Goal: Answer question/provide support

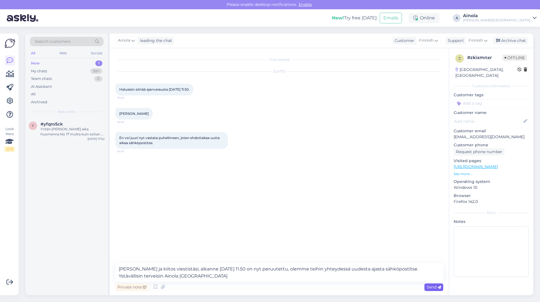
type textarea "[PERSON_NAME] ja kiitos viestistäsi, aikanne [DATE] 11.50 on nyt peruutettu, ol…"
click at [439, 288] on icon at bounding box center [438, 286] width 3 height 3
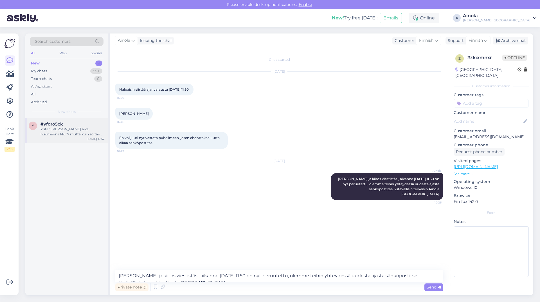
drag, startPoint x: 82, startPoint y: 137, endPoint x: 72, endPoint y: 137, distance: 10.1
click at [80, 137] on div "y #yfqro5ck Yritän peruttu aika huomenna klo 17 mutta kuin soitan ei vastaus [D…" at bounding box center [66, 130] width 83 height 25
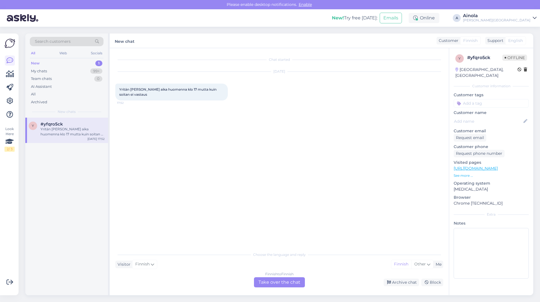
click at [278, 281] on div "Finnish to Finnish Take over the chat" at bounding box center [279, 282] width 51 height 10
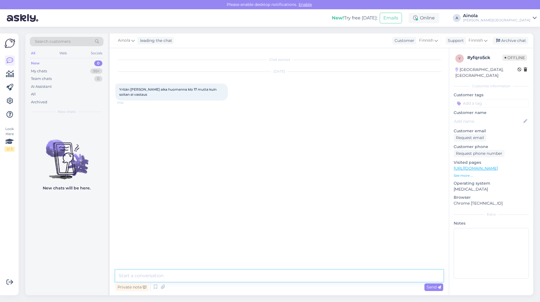
click at [204, 271] on textarea at bounding box center [279, 276] width 328 height 12
type textarea "Hei ja kiitos viestistänne. Saanko vielä puhelinnumeronne jotta voin peruuttaa …"
click at [219, 237] on div "Chat started [DATE] Yritän peruttu aika huomenna klo 17 mutta kuin soitan ei va…" at bounding box center [281, 159] width 333 height 211
click at [427, 286] on span "Send" at bounding box center [434, 286] width 14 height 5
